Goal: Obtain resource: Download file/media

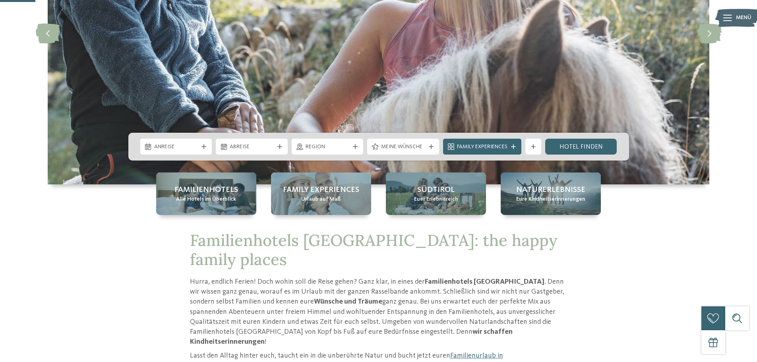
scroll to position [159, 0]
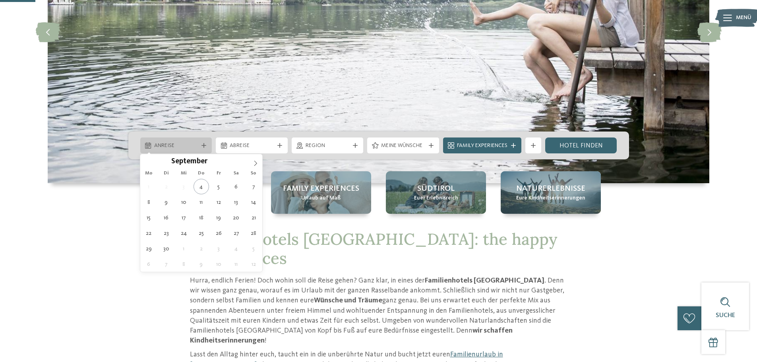
click at [164, 144] on span "Anreise" at bounding box center [176, 146] width 44 height 8
type div "19.09.2025"
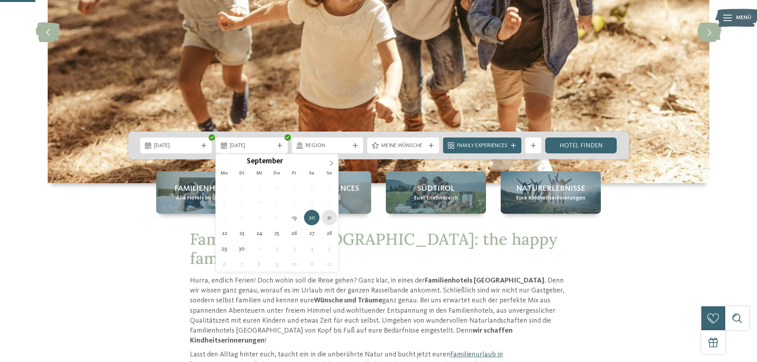
type div "21.09.2025"
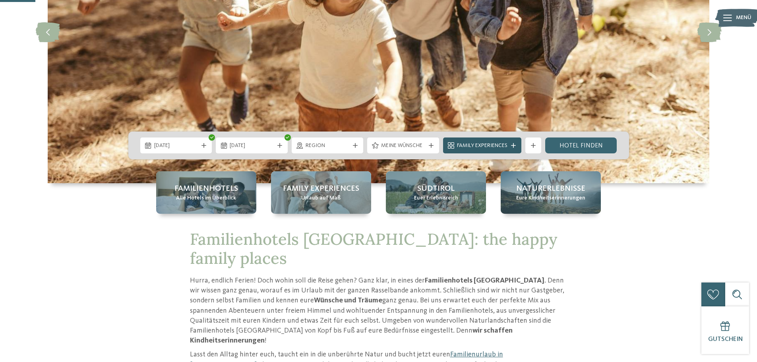
click at [492, 149] on span "Family Experiences" at bounding box center [482, 146] width 50 height 8
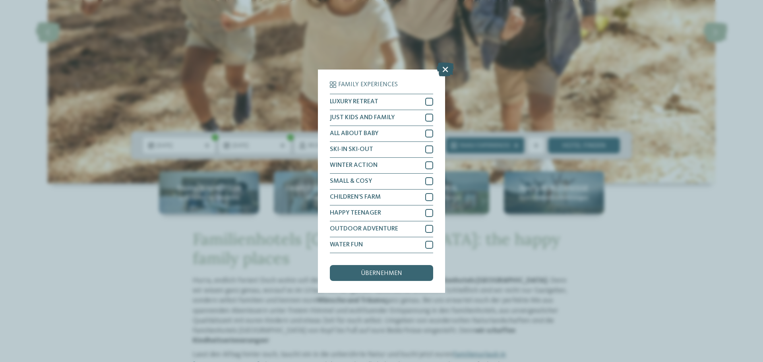
click at [442, 67] on icon at bounding box center [445, 69] width 17 height 14
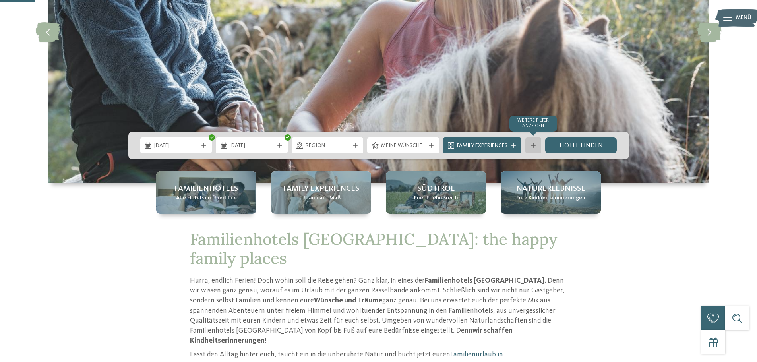
click at [539, 144] on div "Weitere Filter anzeigen" at bounding box center [533, 145] width 16 height 16
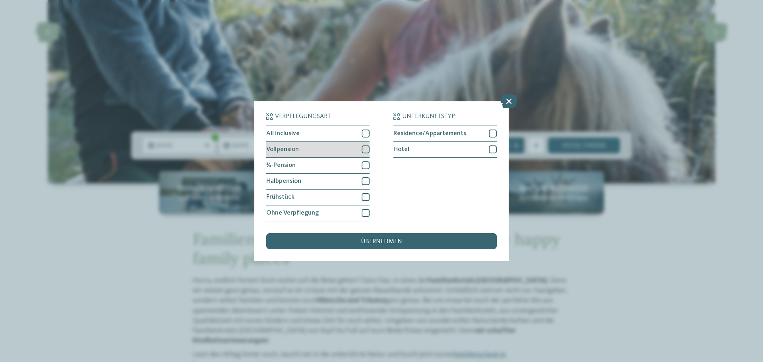
click at [366, 150] on div at bounding box center [366, 149] width 8 height 8
click at [367, 164] on div at bounding box center [366, 165] width 8 height 8
click at [391, 238] on span "übernehmen" at bounding box center [381, 241] width 41 height 6
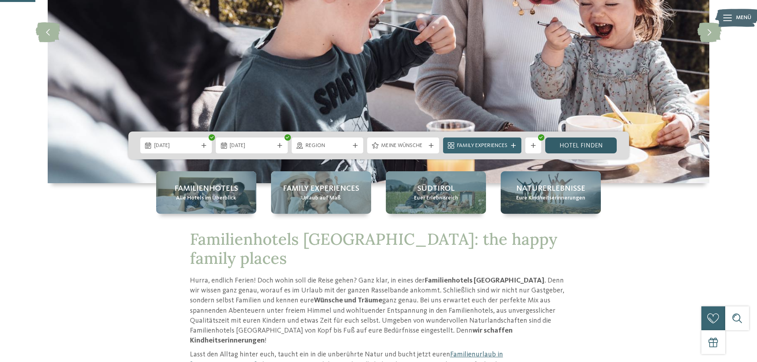
click at [583, 145] on link "Hotel finden" at bounding box center [581, 145] width 72 height 16
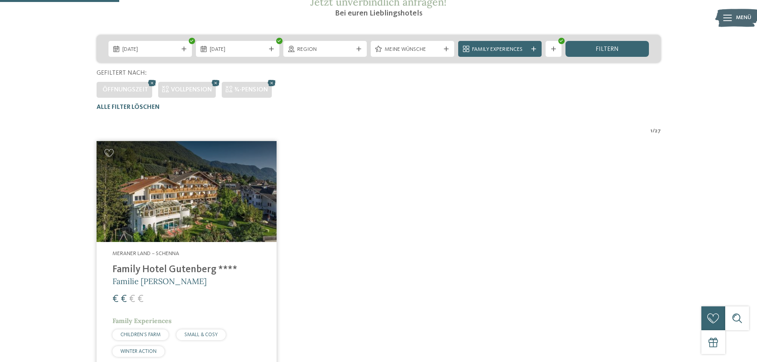
scroll to position [102, 0]
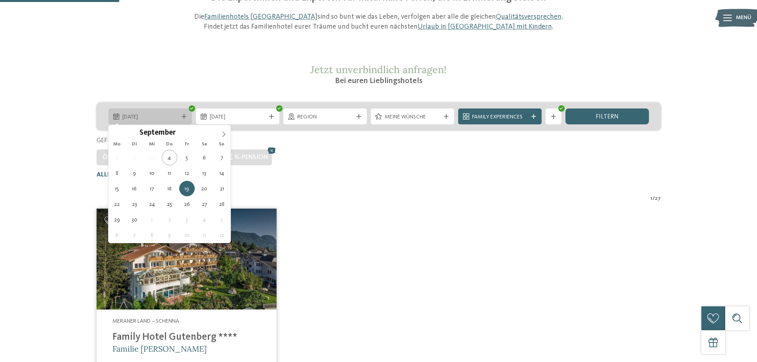
click at [182, 116] on icon at bounding box center [184, 116] width 5 height 5
click at [228, 135] on span at bounding box center [224, 132] width 14 height 14
click at [227, 135] on span at bounding box center [224, 132] width 14 height 14
type div "14.11.2025"
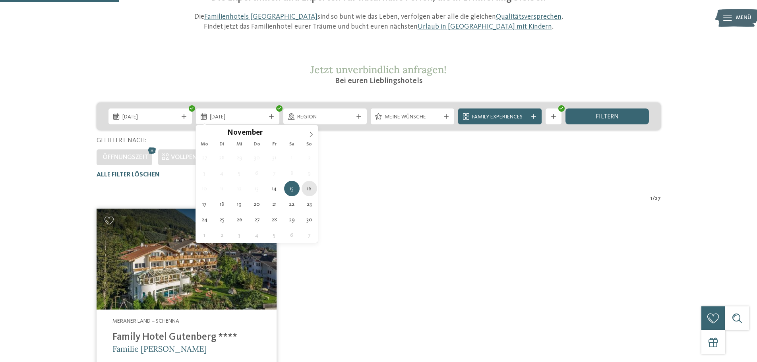
type div "16.11.2025"
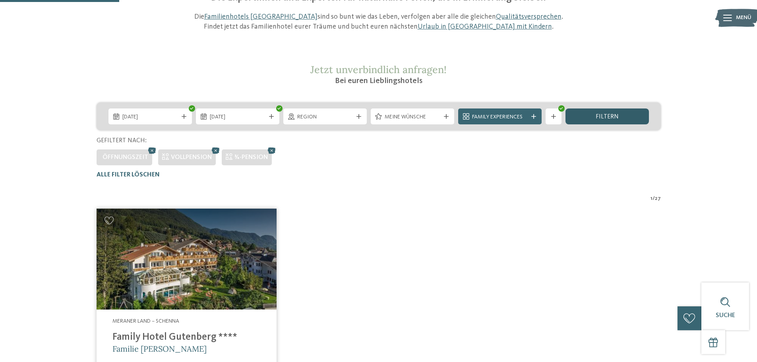
click at [597, 116] on span "filtern" at bounding box center [607, 117] width 23 height 6
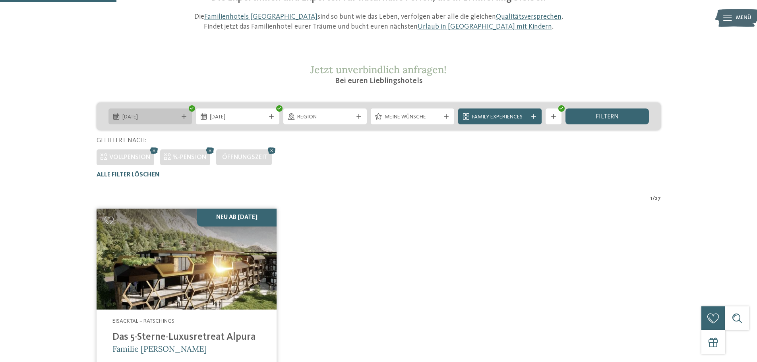
click at [186, 119] on div "14.11.2025" at bounding box center [149, 116] width 83 height 16
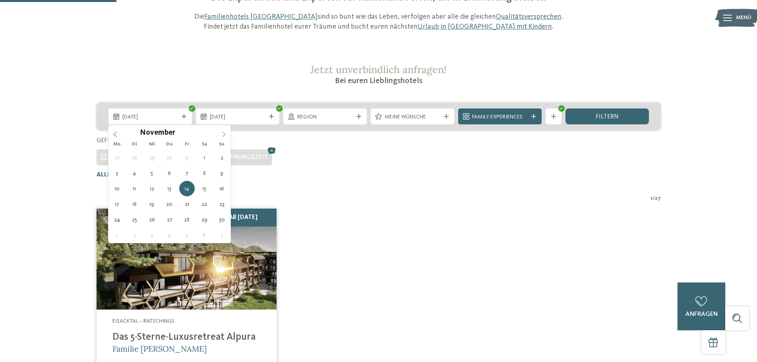
click at [224, 133] on icon at bounding box center [224, 134] width 3 height 5
type input "****"
click at [224, 133] on icon at bounding box center [224, 134] width 3 height 5
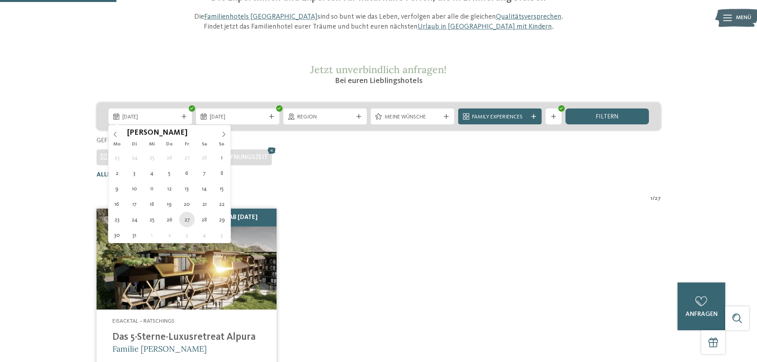
type div "27.03.2026"
type input "****"
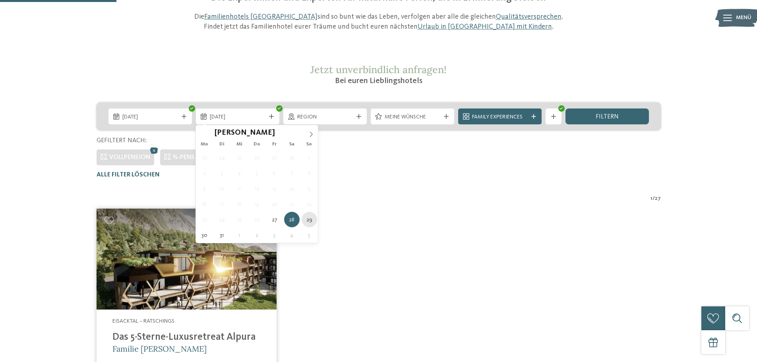
type div "29.03.2026"
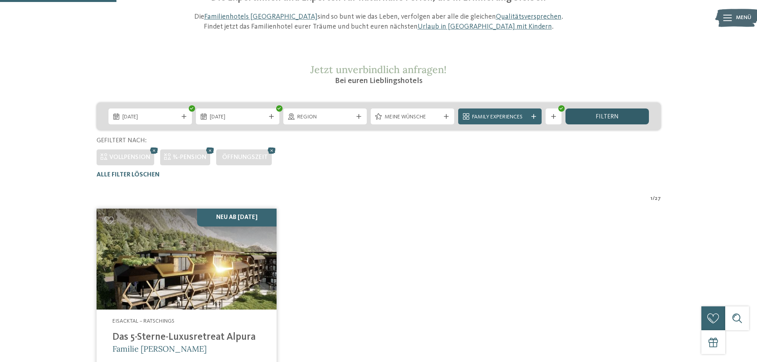
click at [593, 117] on div "filtern" at bounding box center [606, 116] width 83 height 16
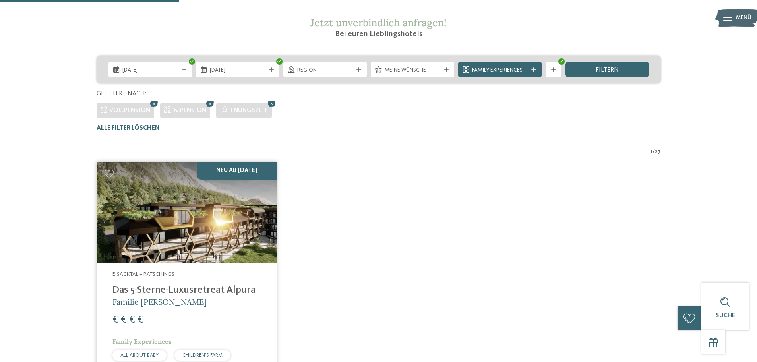
scroll to position [141, 0]
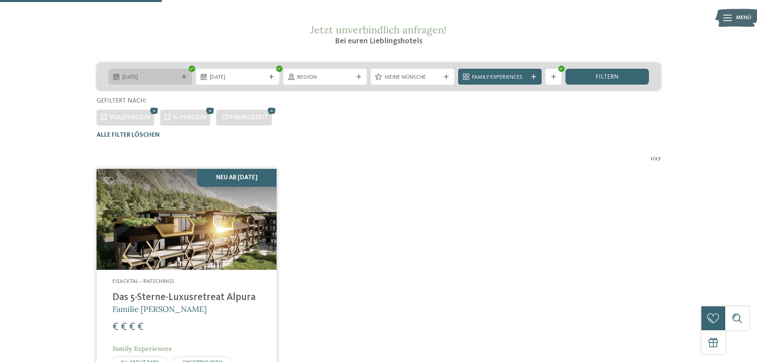
click at [190, 75] on div "27.03.2026" at bounding box center [149, 77] width 83 height 16
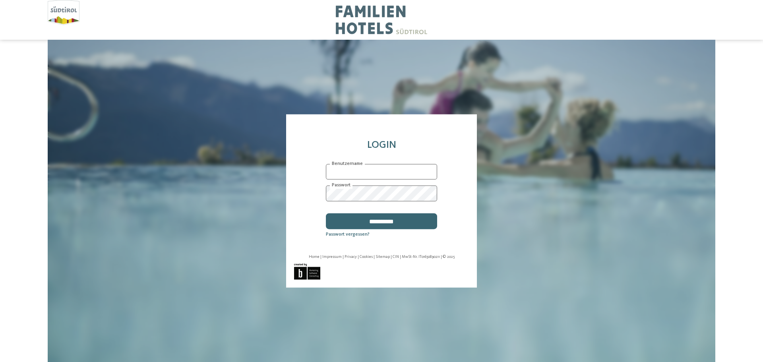
type input "**********"
click at [389, 219] on input "**********" at bounding box center [381, 221] width 111 height 16
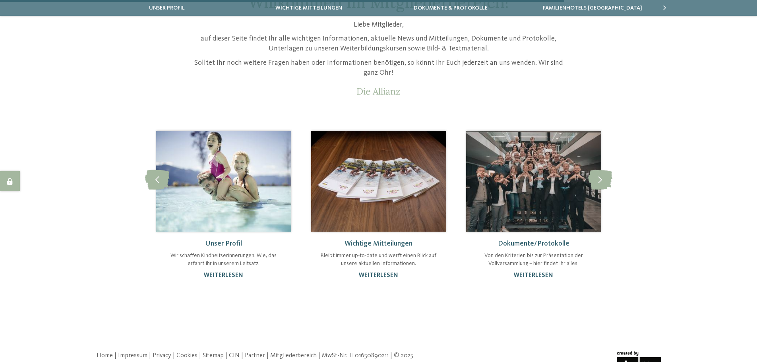
scroll to position [79, 0]
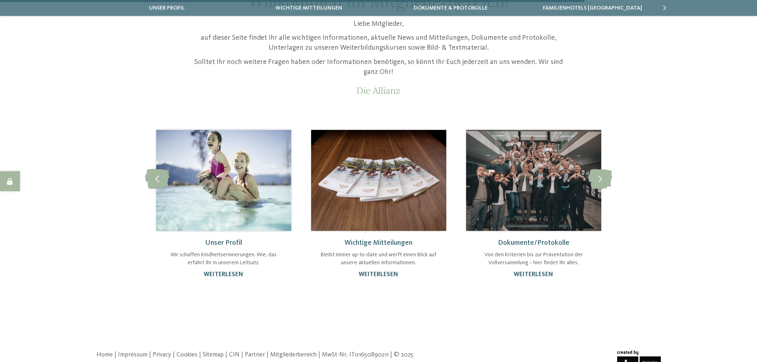
click at [585, 182] on img at bounding box center [533, 180] width 135 height 101
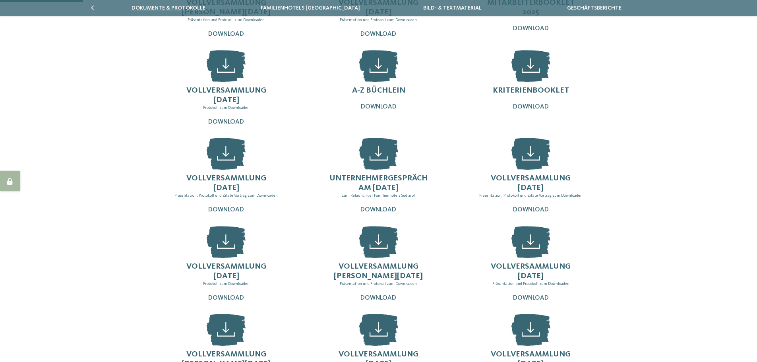
scroll to position [199, 0]
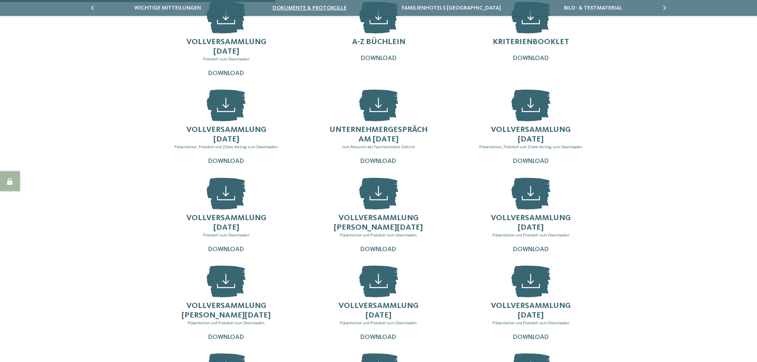
drag, startPoint x: 292, startPoint y: 10, endPoint x: 457, endPoint y: 45, distance: 168.9
click at [446, 46] on div "abmelden Mitgliederbereich Webseite slide 2 to 5 of 6 Unser Profil" at bounding box center [378, 255] width 757 height 908
click at [585, 7] on link "Bild- & Textmaterial" at bounding box center [593, 8] width 58 height 6
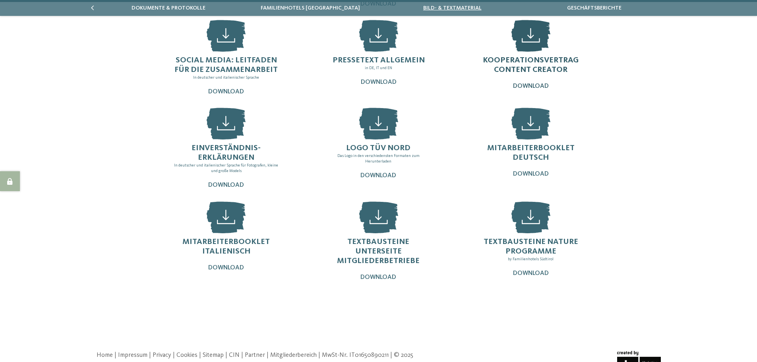
scroll to position [229, 0]
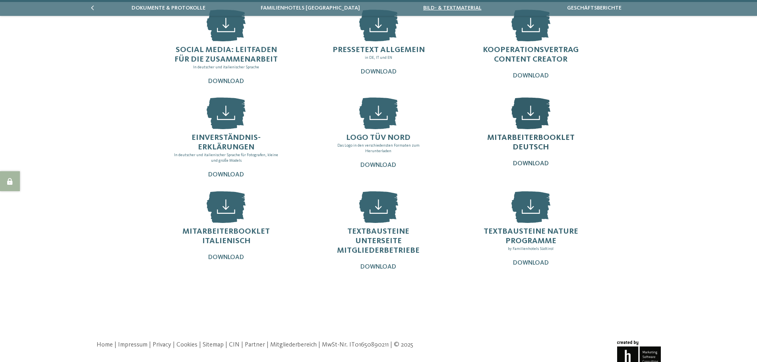
click at [538, 161] on span "Download" at bounding box center [531, 164] width 36 height 6
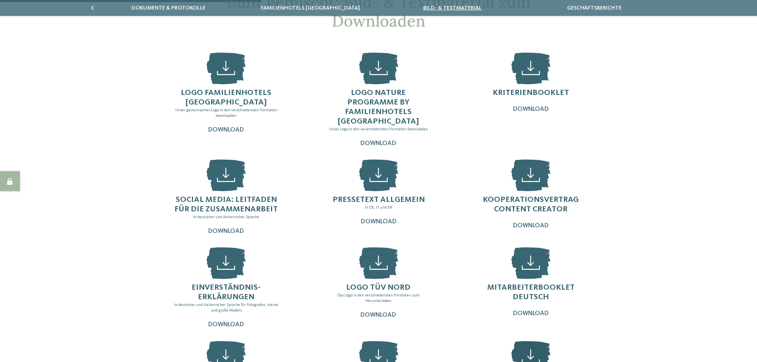
scroll to position [70, 0]
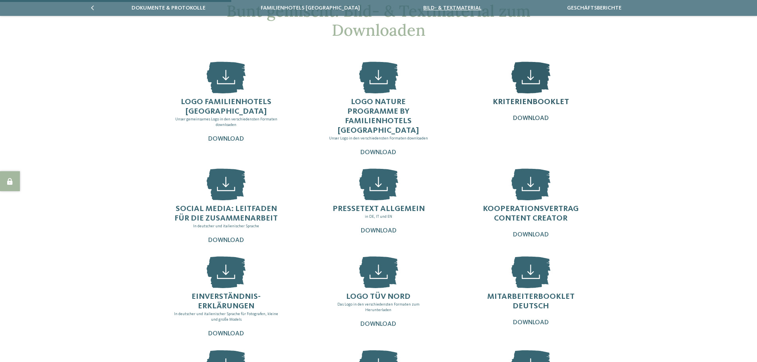
click at [526, 118] on span "Download" at bounding box center [531, 118] width 36 height 6
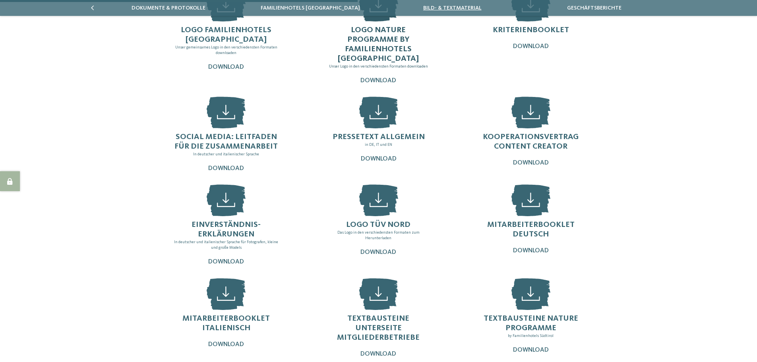
scroll to position [149, 0]
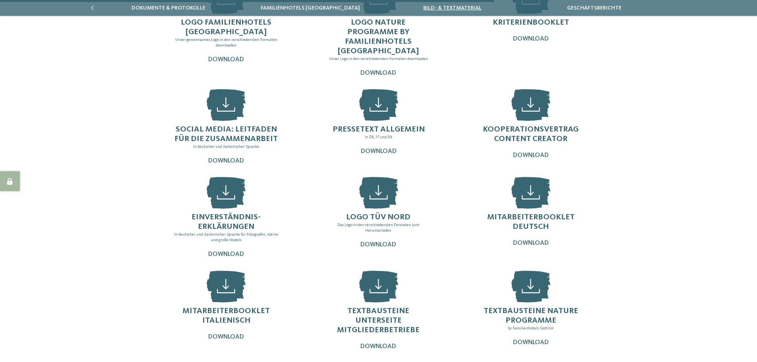
click at [92, 6] on icon at bounding box center [92, 8] width 5 height 5
click at [89, 5] on div at bounding box center [93, 8] width 8 height 16
click at [89, 5] on div "slide 1 to 4 of 6 Unser Profil Wichtige Mitteilungen Dokumente & Protokolle" at bounding box center [379, 8] width 660 height 16
click at [307, 5] on link "Wichtige Mitteilungen" at bounding box center [308, 8] width 67 height 6
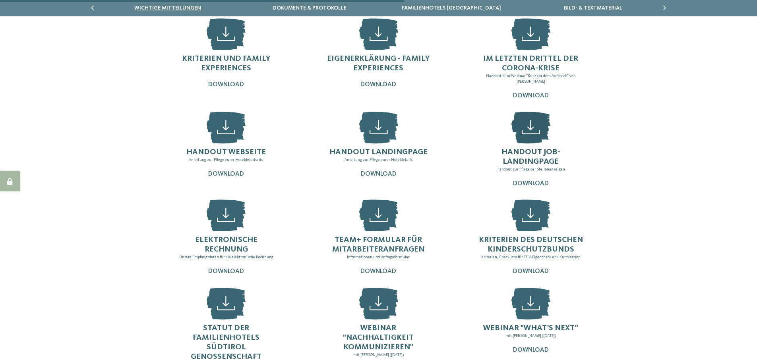
scroll to position [119, 0]
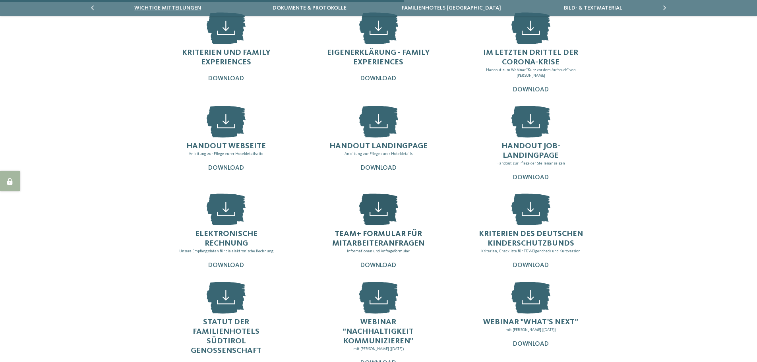
click at [401, 243] on span "Team+ Formular für Mitarbeiteranfragen" at bounding box center [378, 238] width 92 height 17
